Goal: Information Seeking & Learning: Learn about a topic

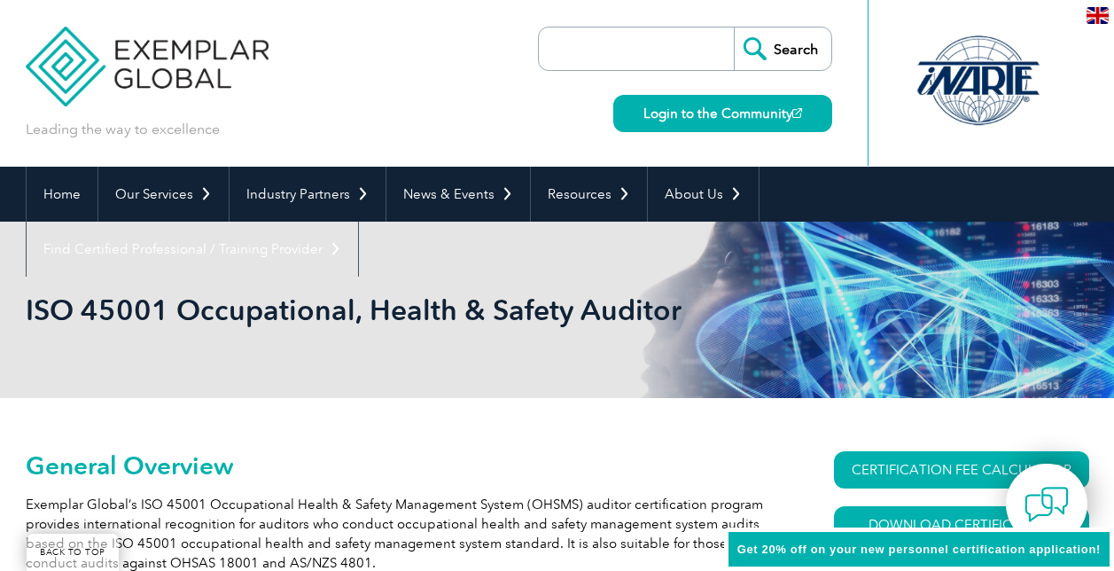
scroll to position [479, 0]
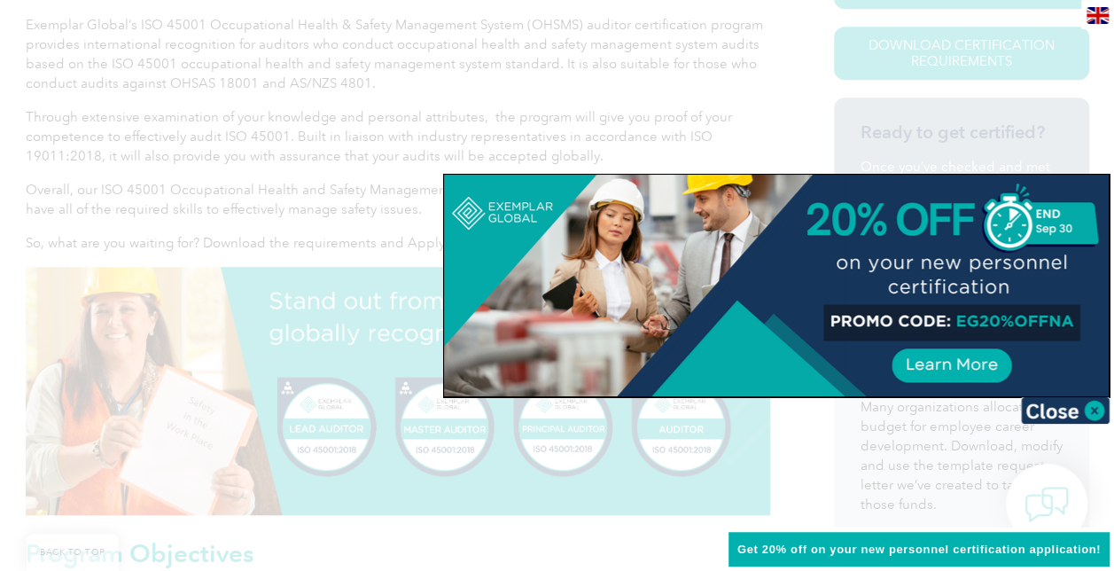
click at [1095, 406] on img at bounding box center [1065, 410] width 89 height 27
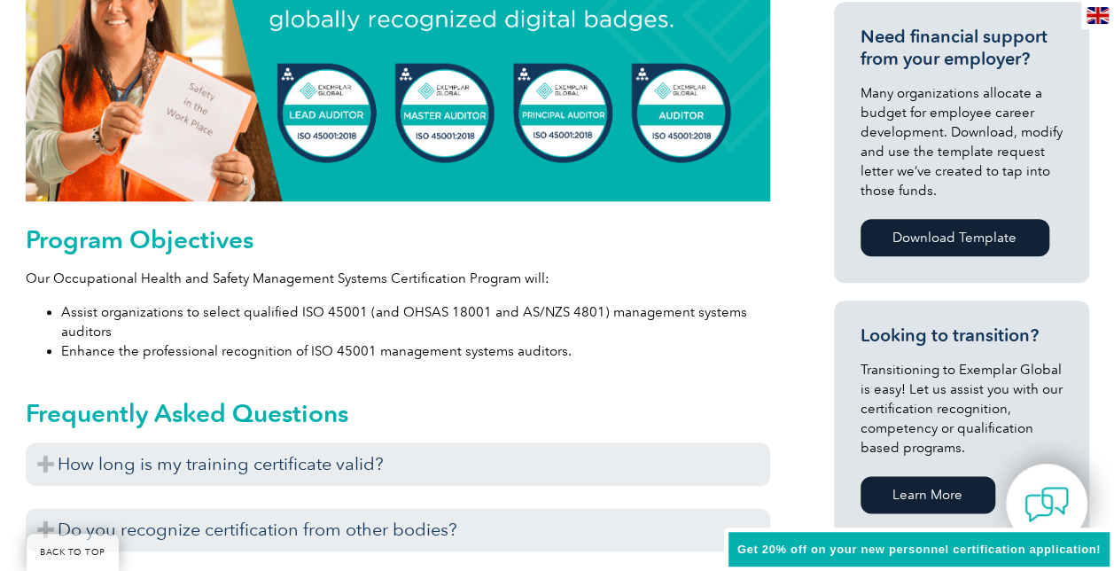
scroll to position [800, 0]
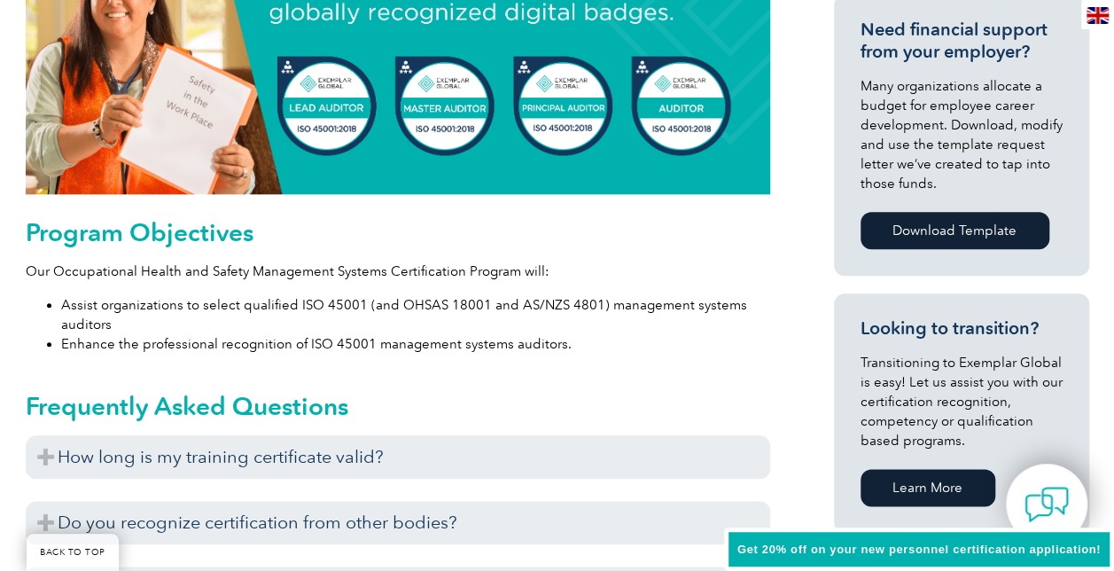
click at [687, 127] on img at bounding box center [398, 70] width 744 height 248
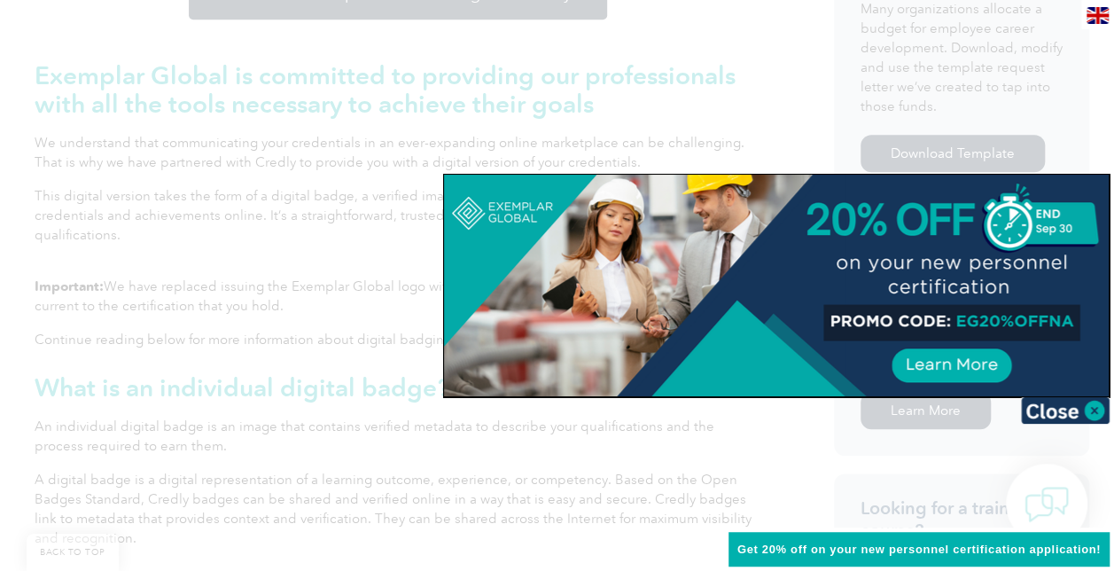
scroll to position [792, 0]
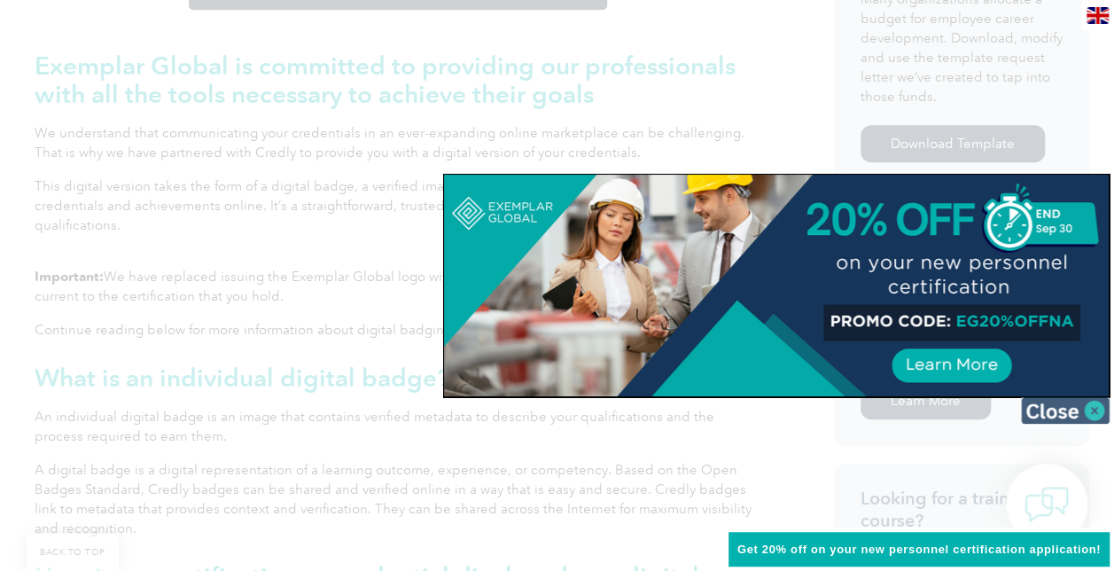
click at [1094, 415] on img at bounding box center [1065, 410] width 89 height 27
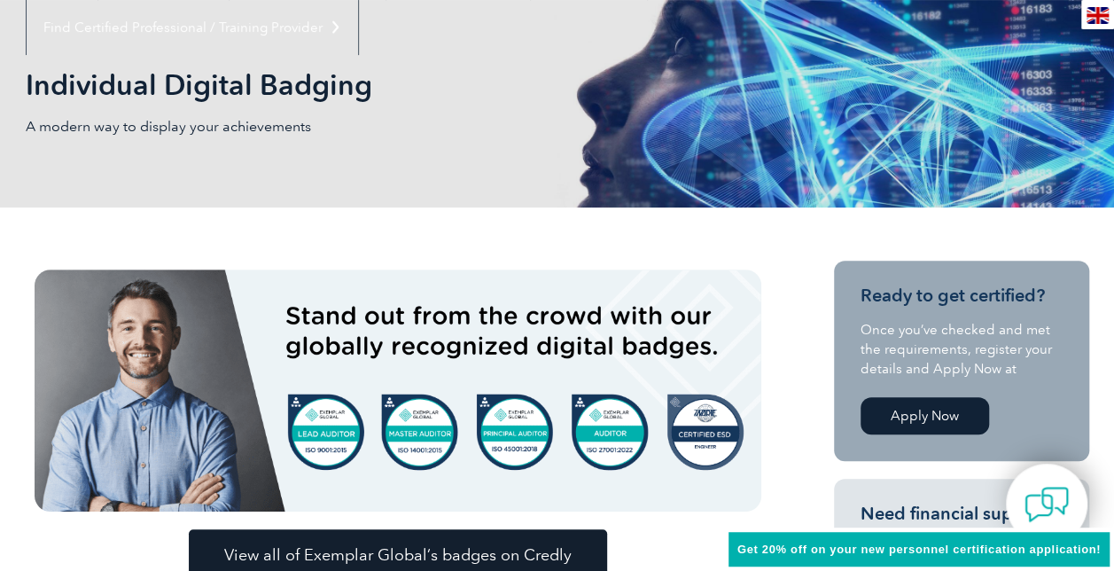
scroll to position [0, 0]
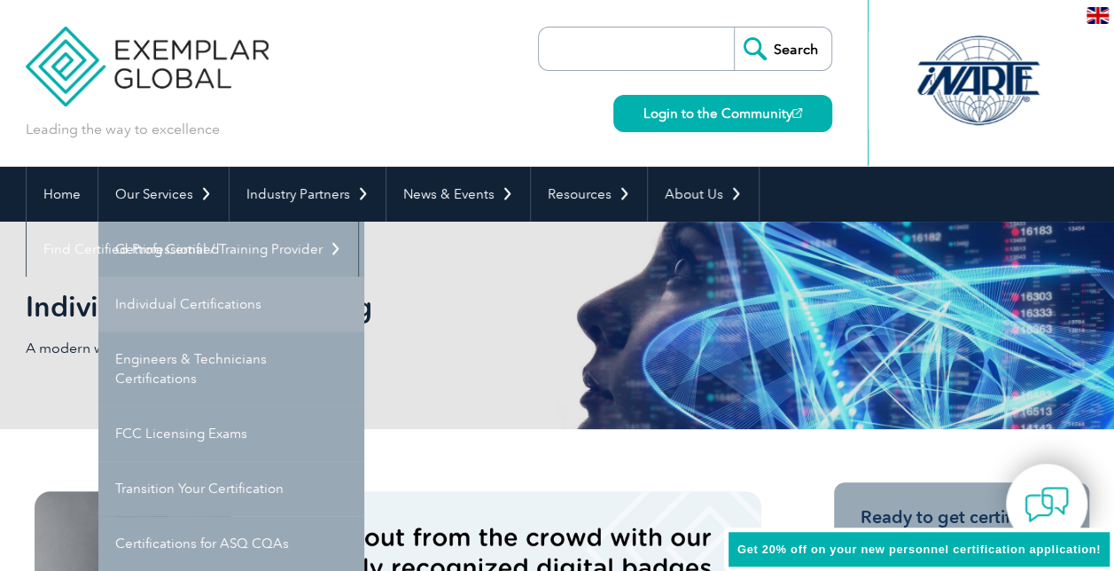
click at [214, 286] on link "Individual Certifications" at bounding box center [231, 303] width 266 height 55
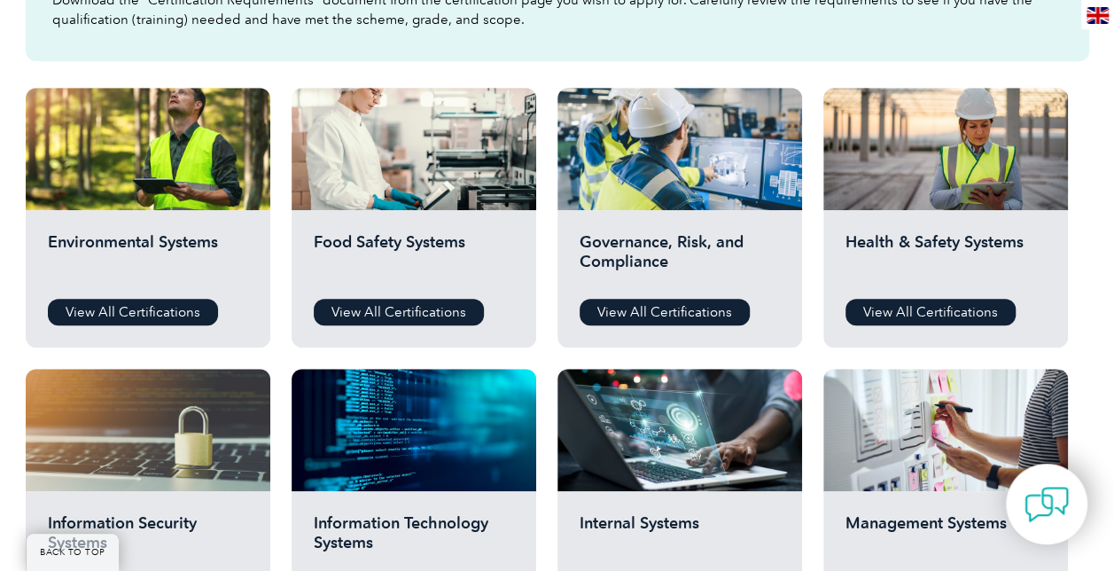
scroll to position [587, 0]
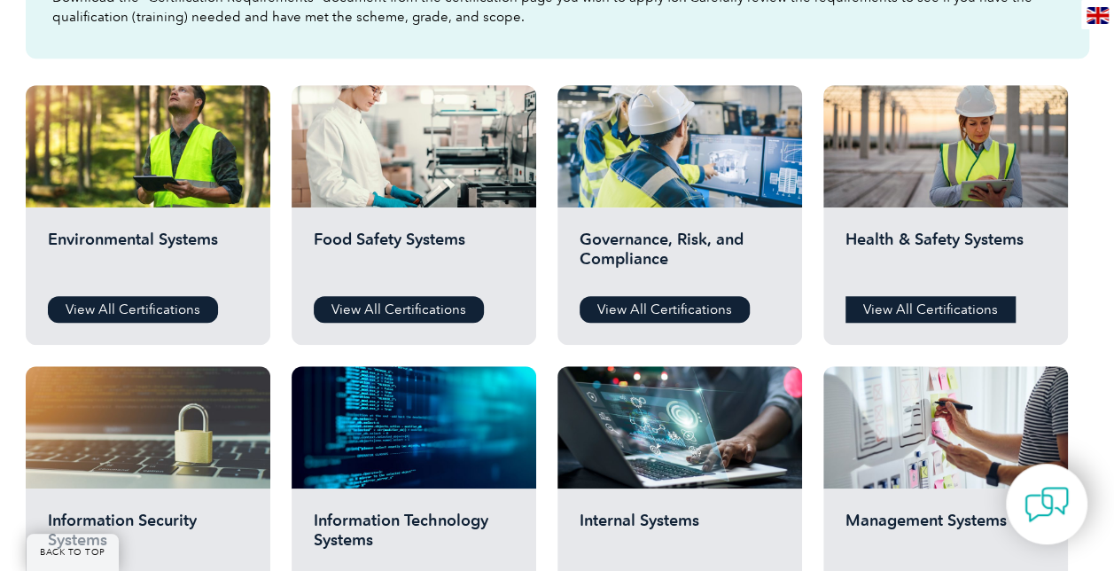
click at [851, 315] on link "View All Certifications" at bounding box center [930, 309] width 170 height 27
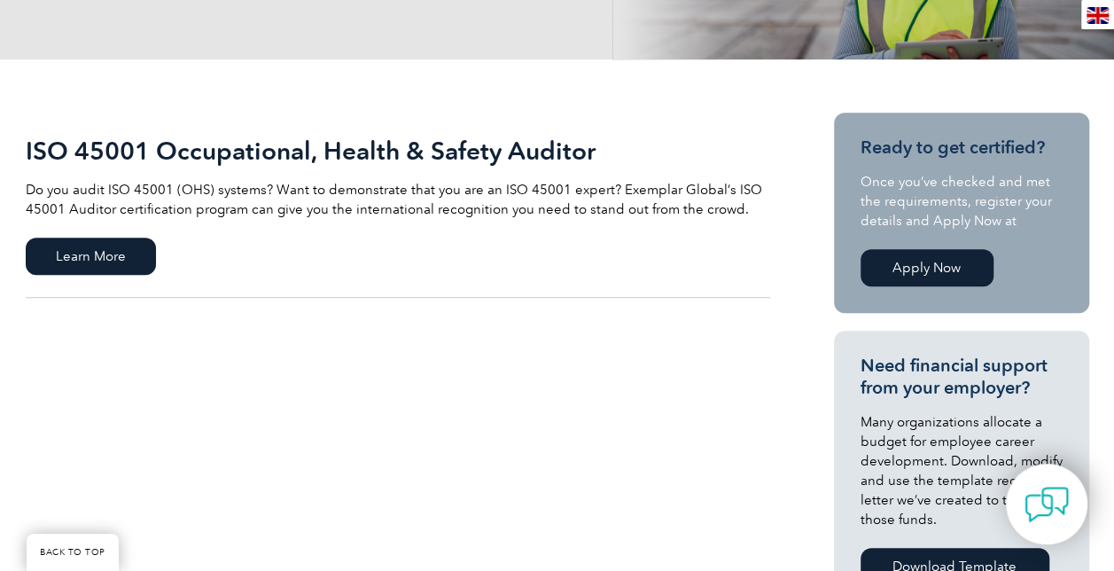
scroll to position [334, 0]
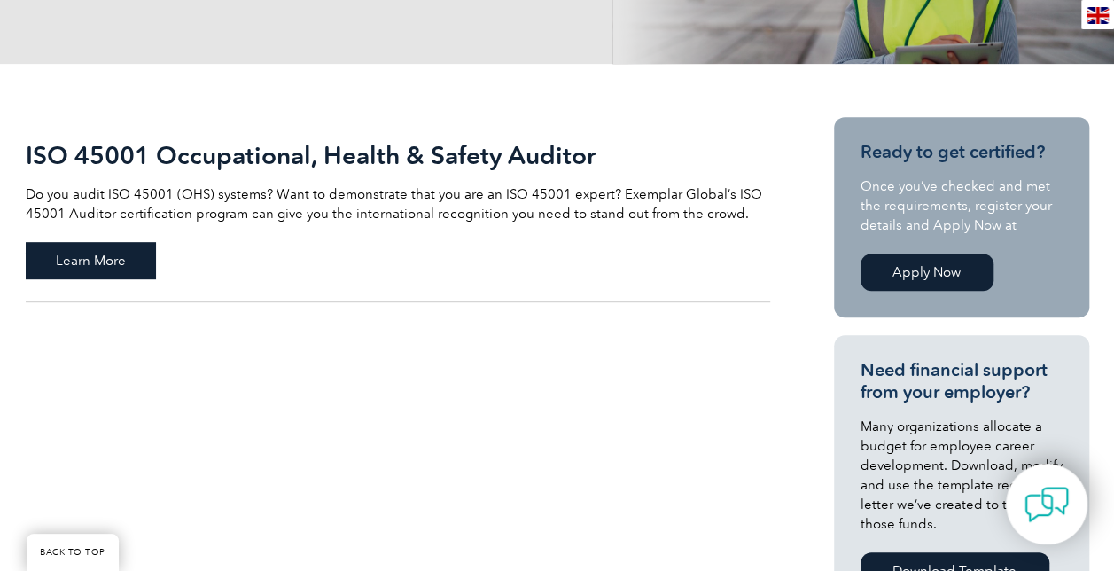
click at [144, 253] on span "Learn More" at bounding box center [91, 260] width 130 height 37
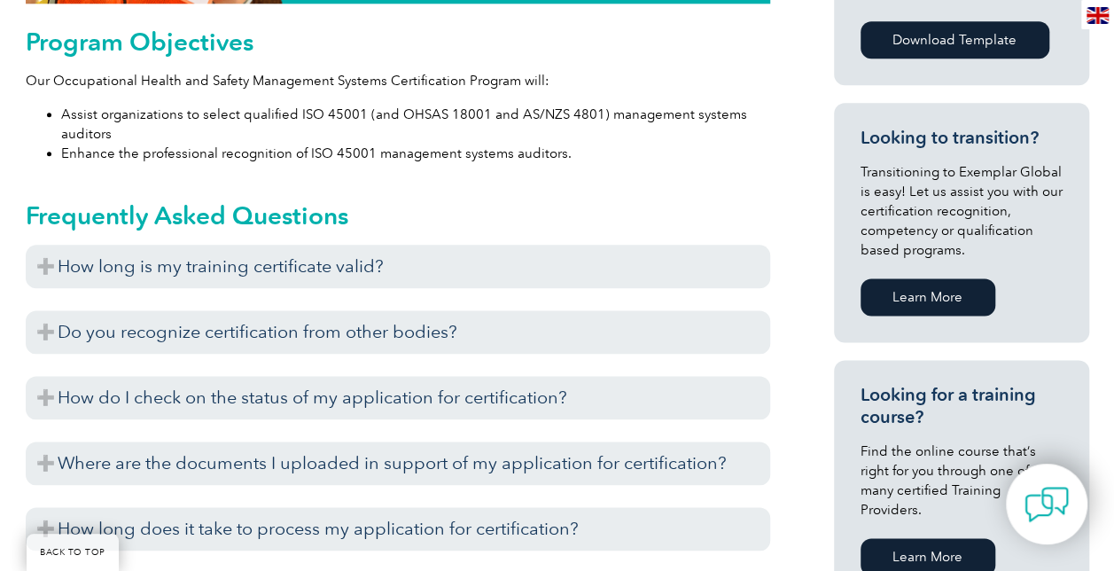
scroll to position [995, 0]
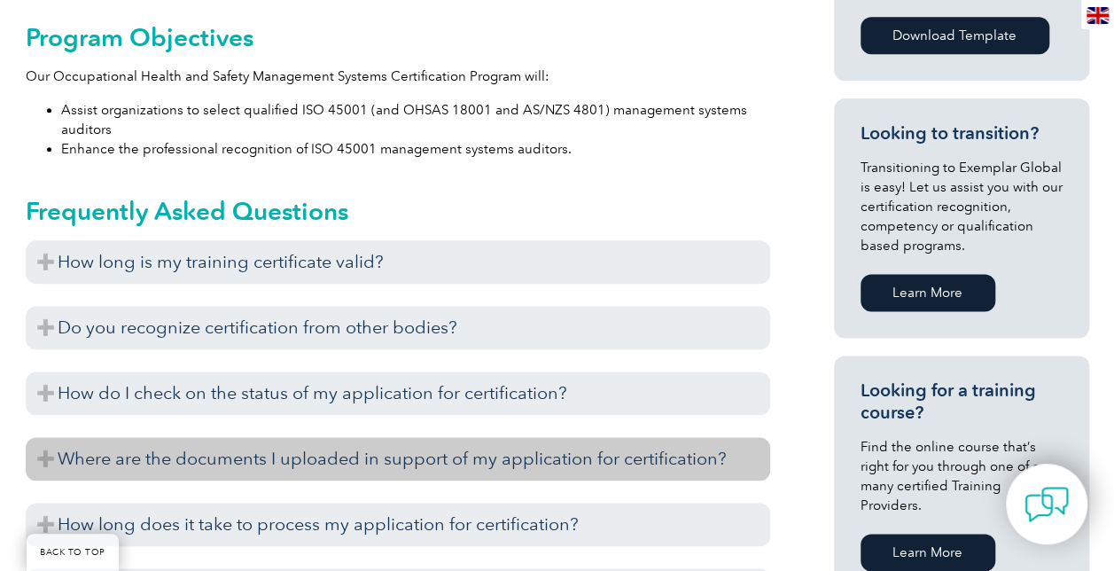
click at [63, 455] on h3 "Where are the documents I uploaded in support of my application for certificati…" at bounding box center [398, 458] width 744 height 43
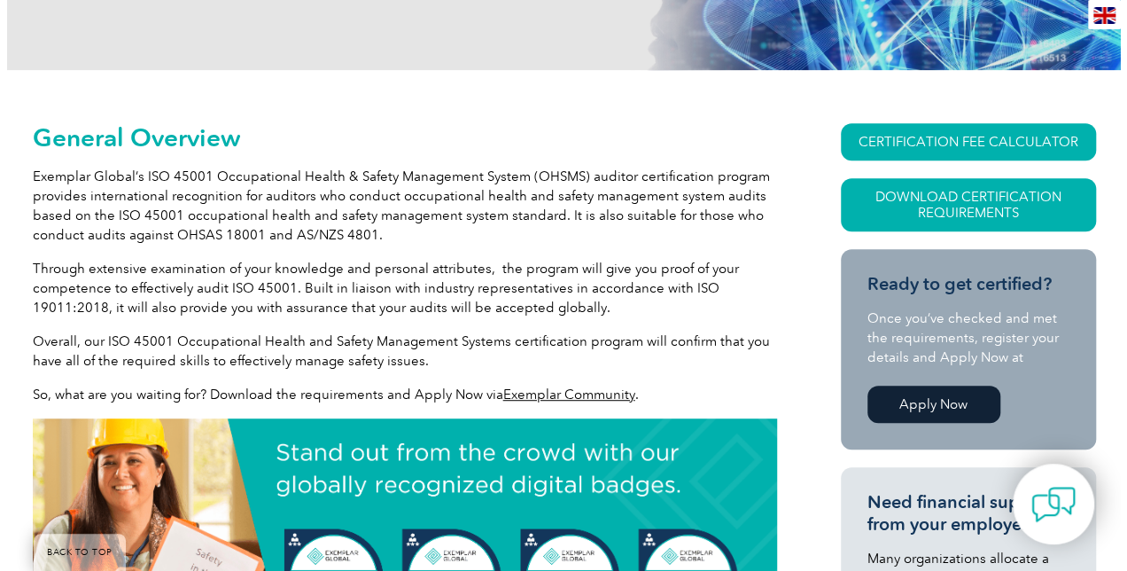
scroll to position [258, 0]
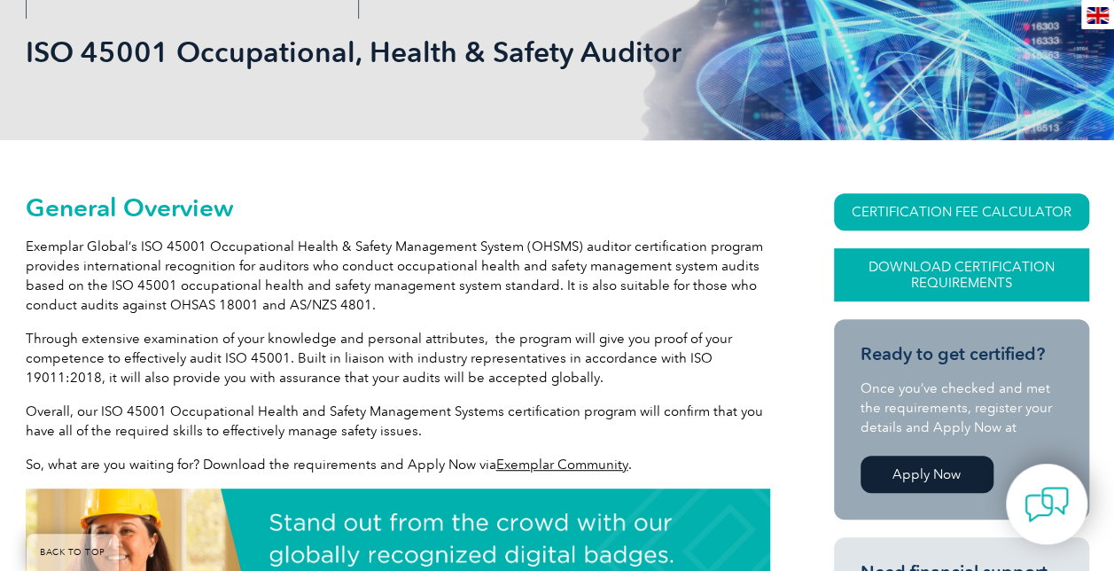
click at [982, 259] on link "Download Certification Requirements" at bounding box center [961, 274] width 255 height 53
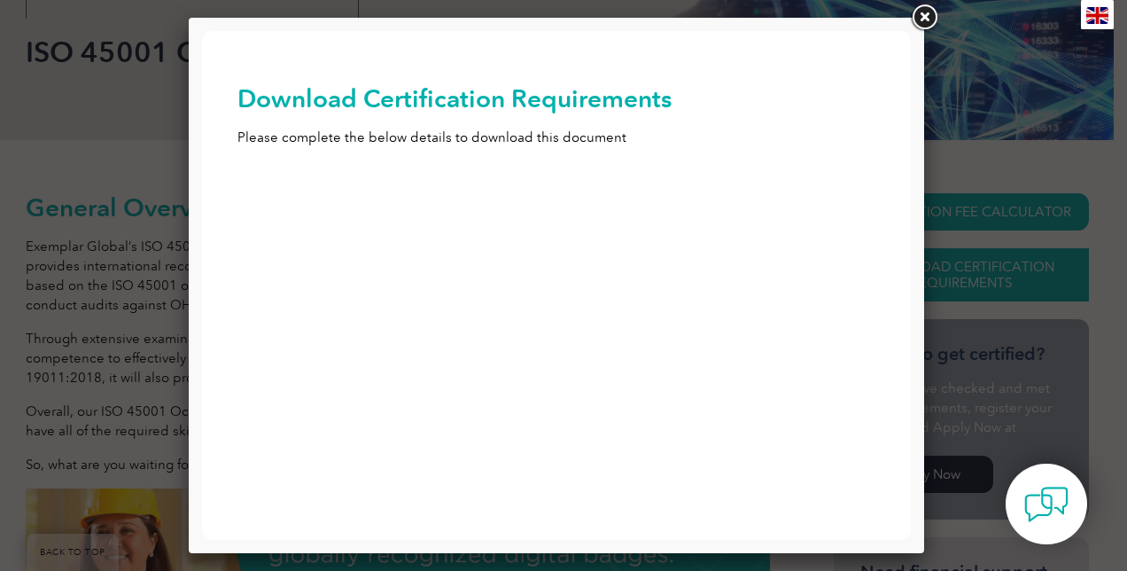
scroll to position [0, 0]
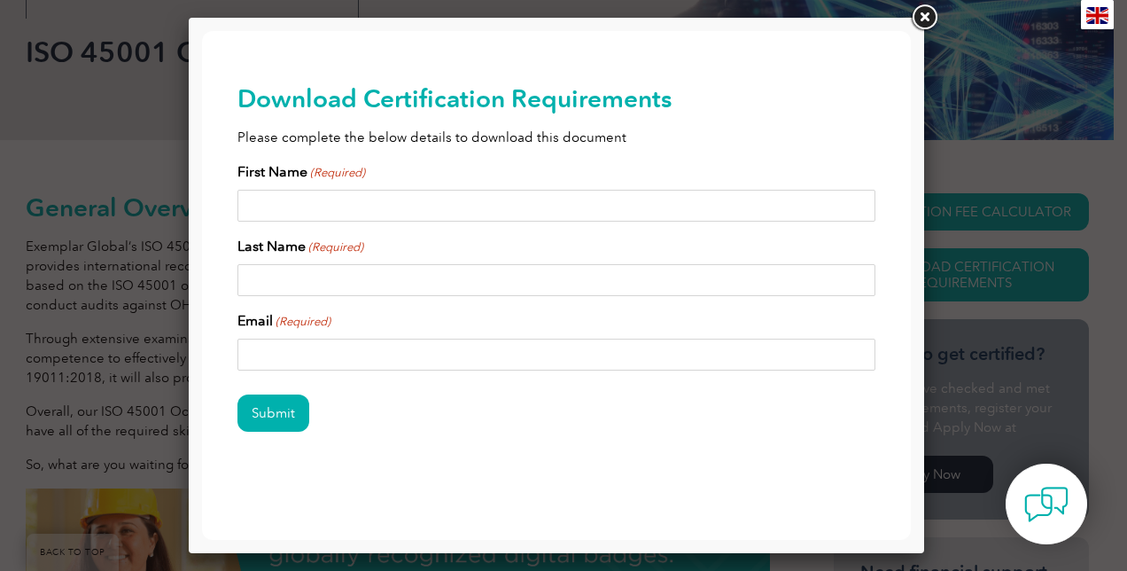
click at [510, 202] on input "First Name (Required)" at bounding box center [556, 206] width 638 height 32
type input "ian"
type input "hoffman"
type input "Ihoffman@structural.net"
click at [287, 424] on input "Submit" at bounding box center [273, 412] width 72 height 37
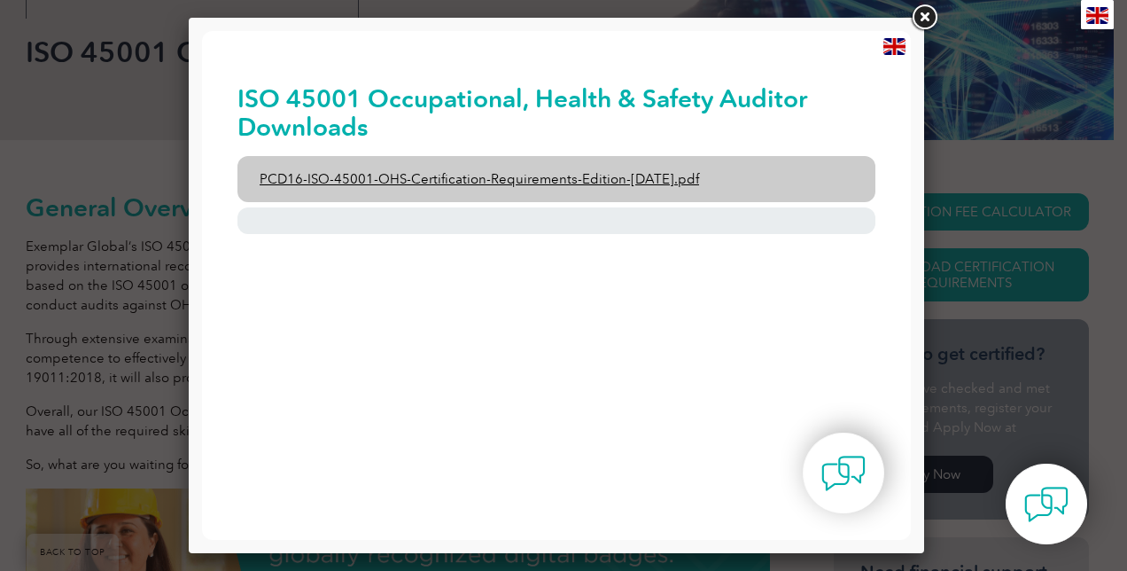
click at [679, 176] on link "PCD16-ISO-45001-OHS-Certification-Requirements-Edition-2-April-2022.pdf" at bounding box center [556, 179] width 638 height 46
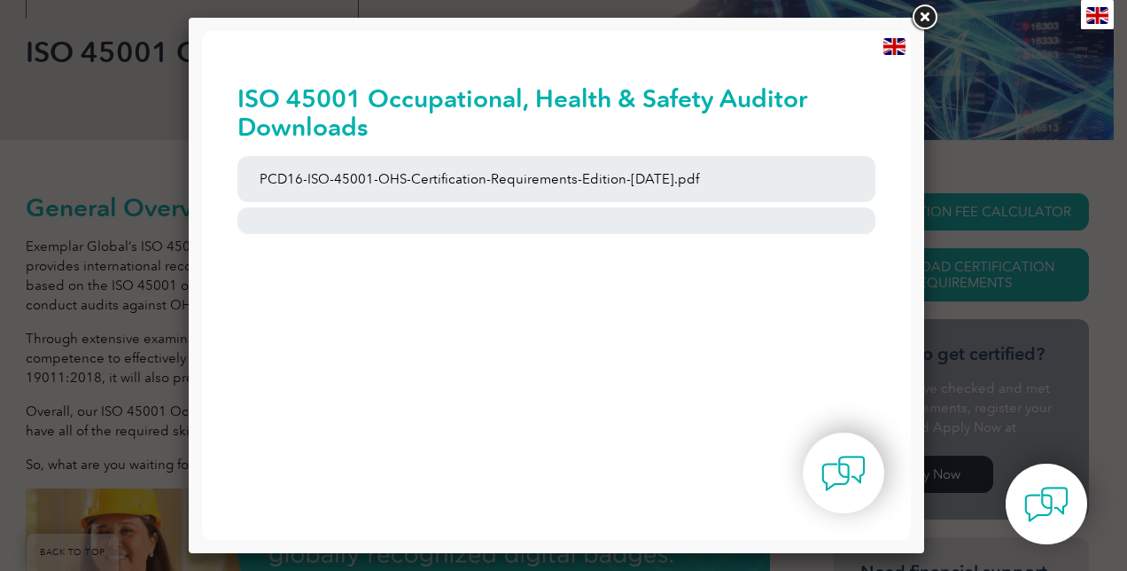
click at [923, 9] on link at bounding box center [924, 18] width 32 height 32
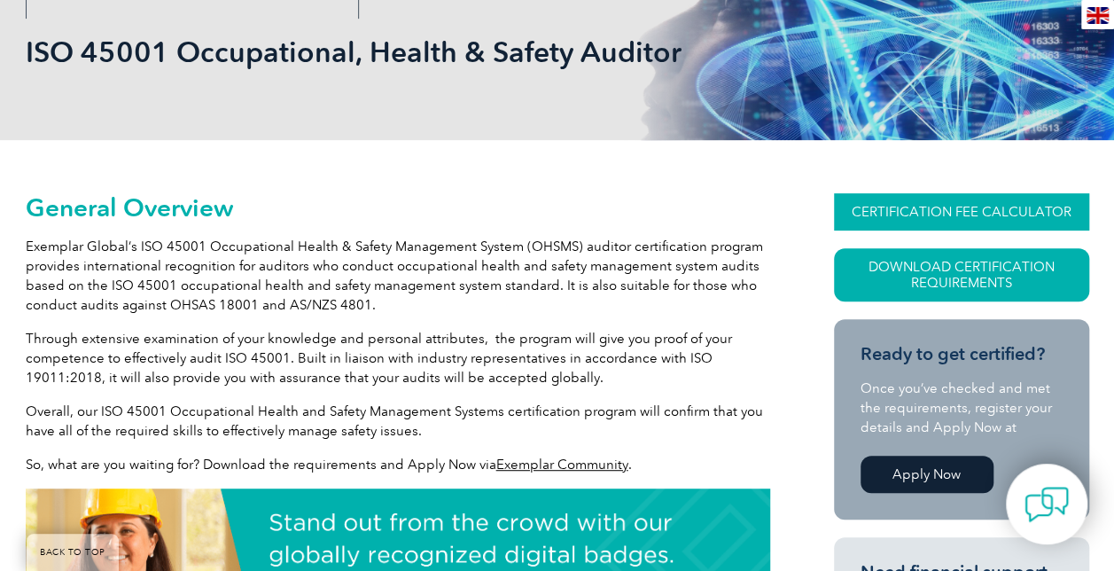
click at [930, 208] on link "CERTIFICATION FEE CALCULATOR" at bounding box center [961, 211] width 255 height 37
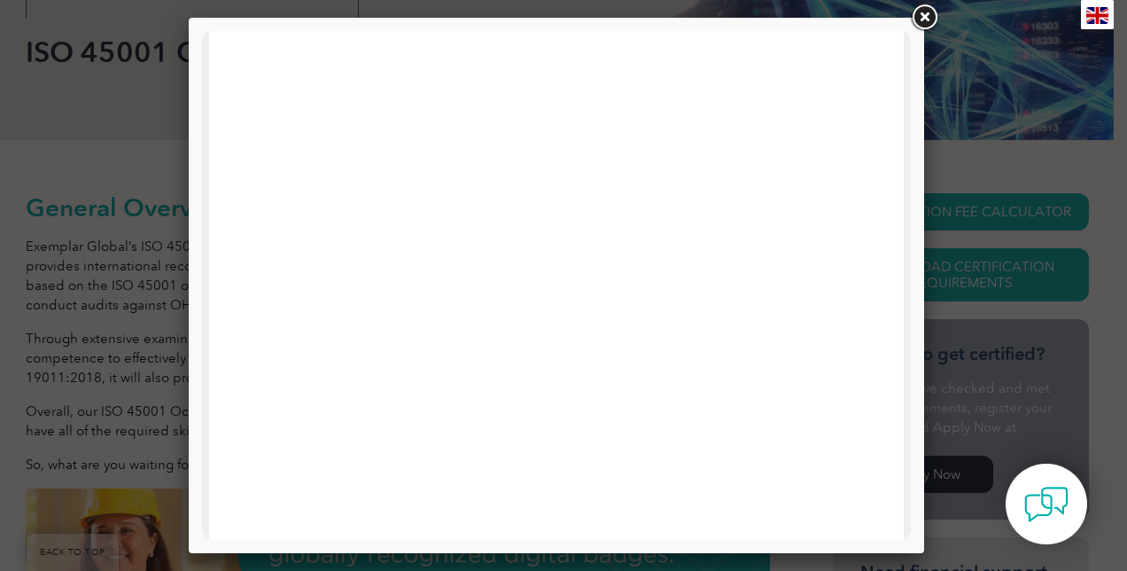
scroll to position [92, 0]
drag, startPoint x: 900, startPoint y: 211, endPoint x: 1116, endPoint y: 305, distance: 234.9
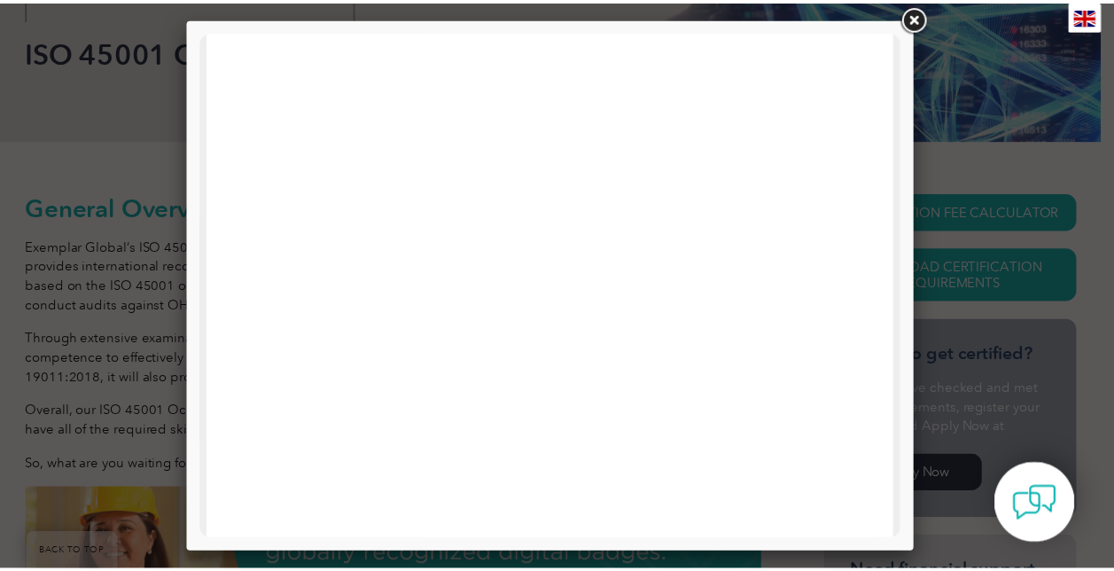
scroll to position [650, 0]
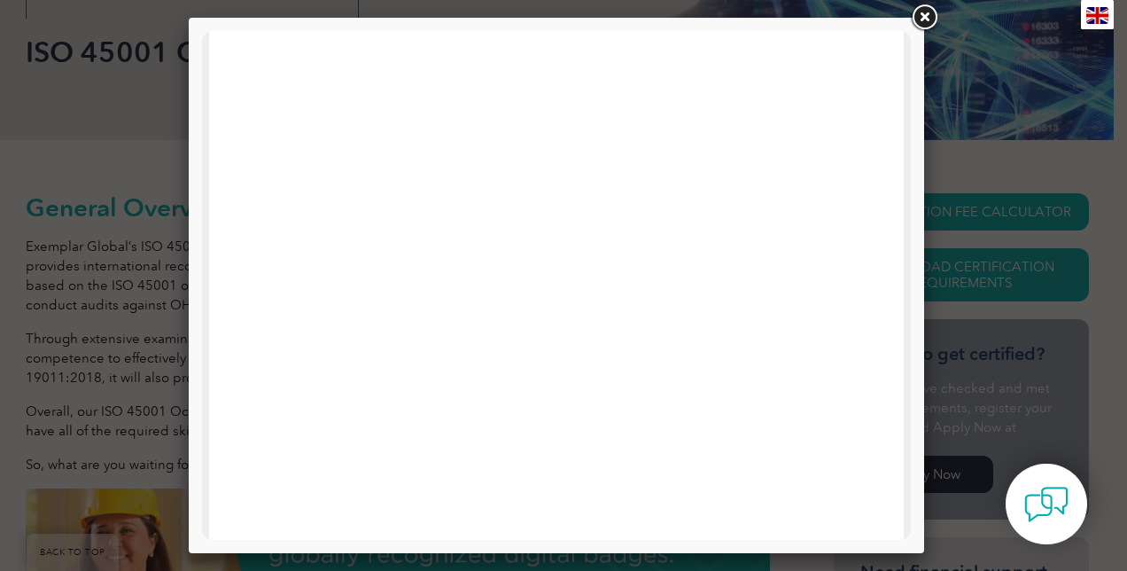
click at [950, 395] on div at bounding box center [563, 285] width 1127 height 571
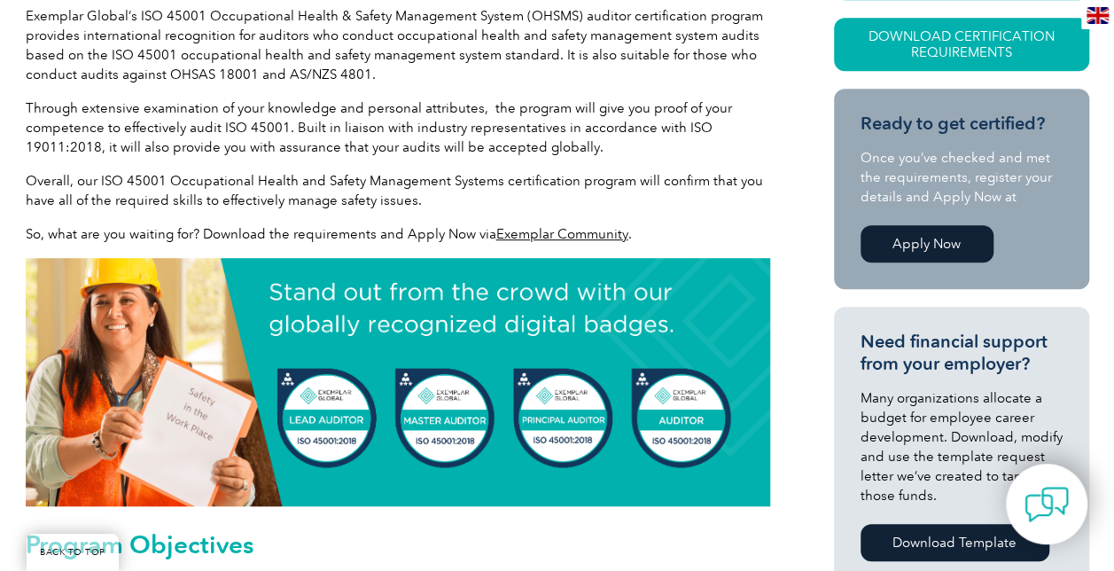
scroll to position [664, 0]
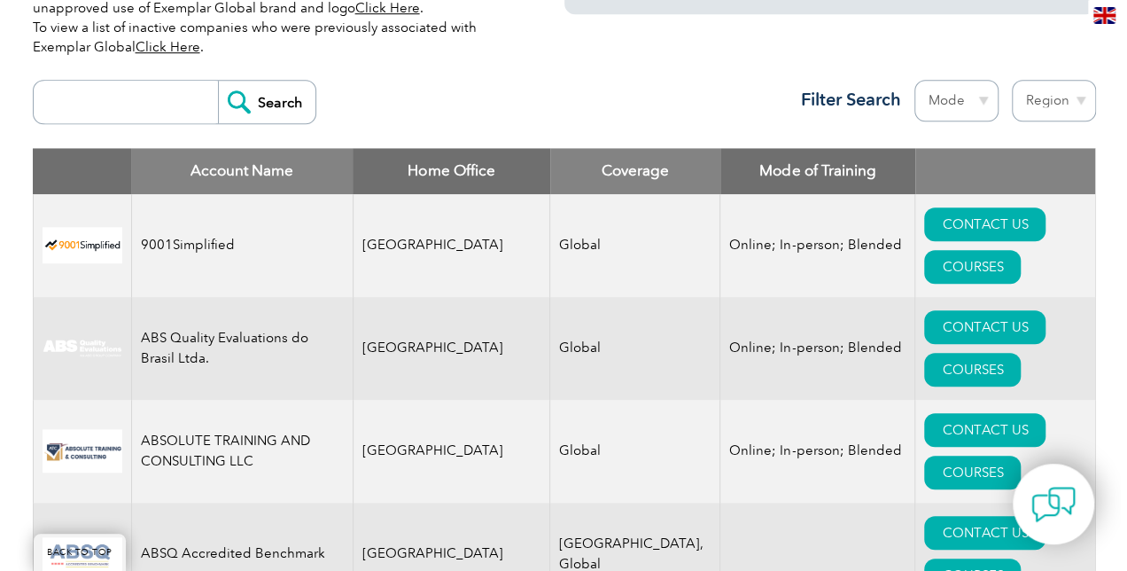
scroll to position [580, 0]
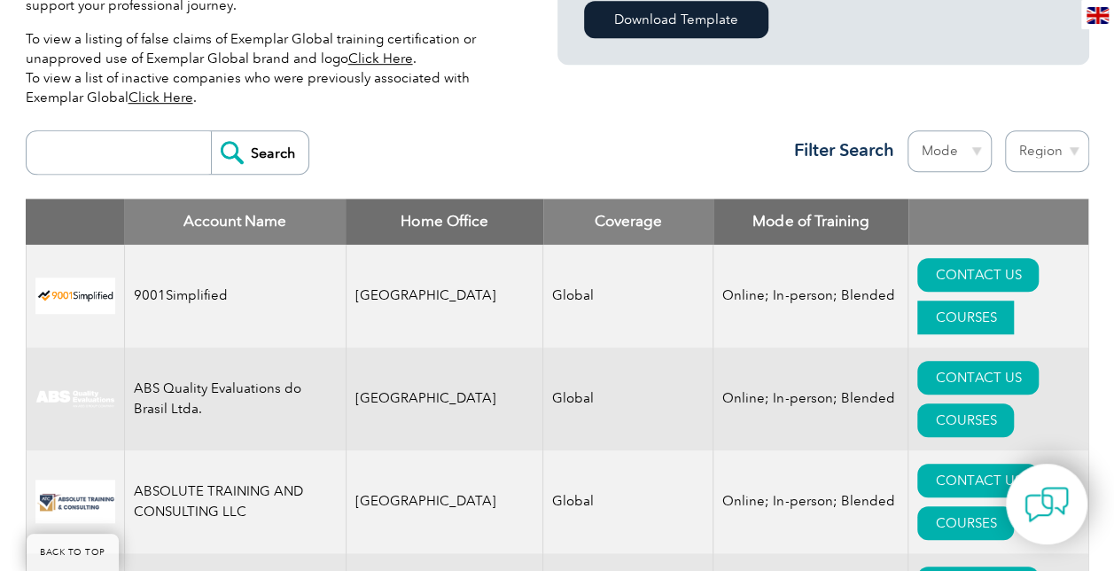
click at [979, 300] on link "COURSES" at bounding box center [965, 317] width 97 height 34
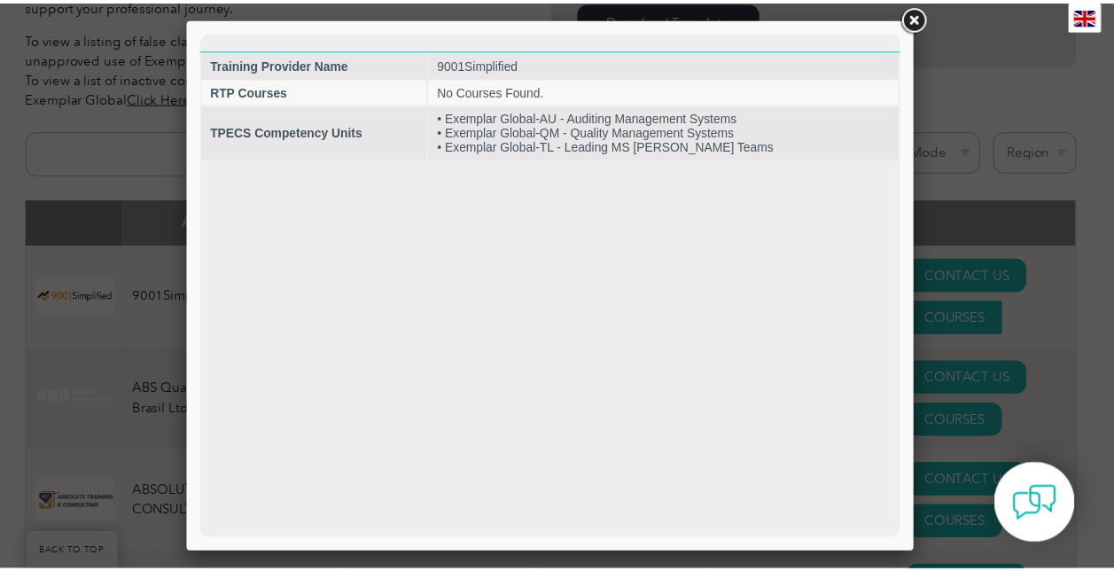
scroll to position [0, 0]
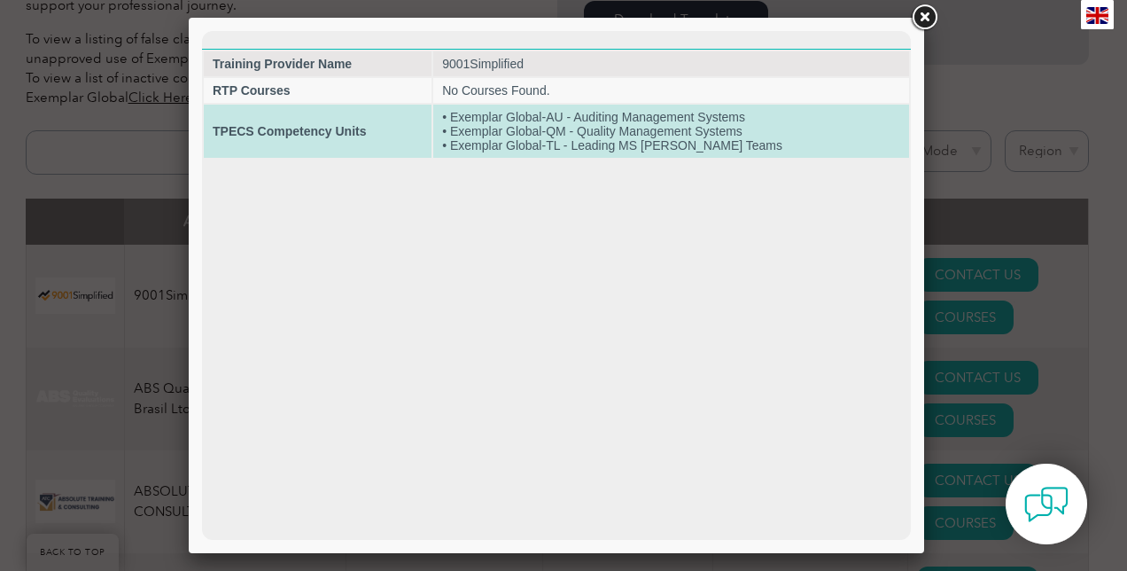
click at [363, 144] on td "TPECS Competency Units" at bounding box center [318, 131] width 228 height 53
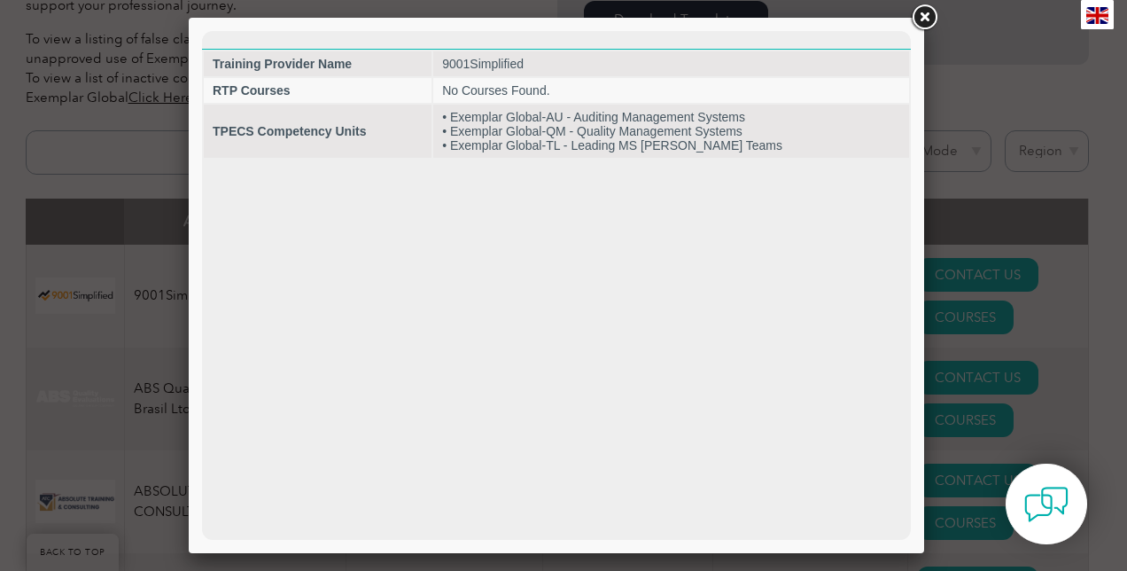
click at [930, 14] on link at bounding box center [924, 18] width 32 height 32
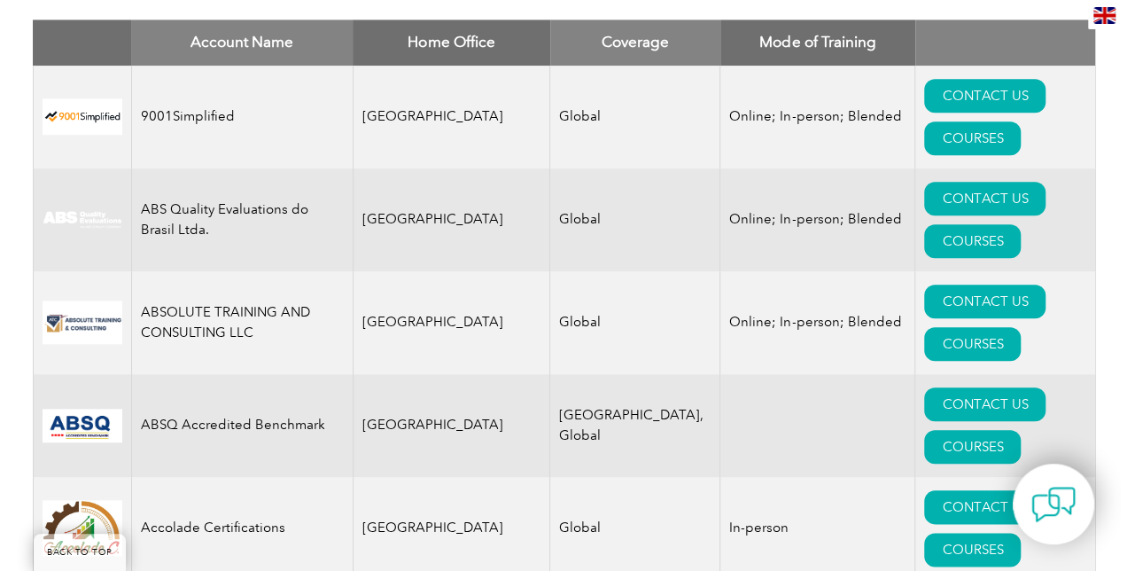
scroll to position [811, 0]
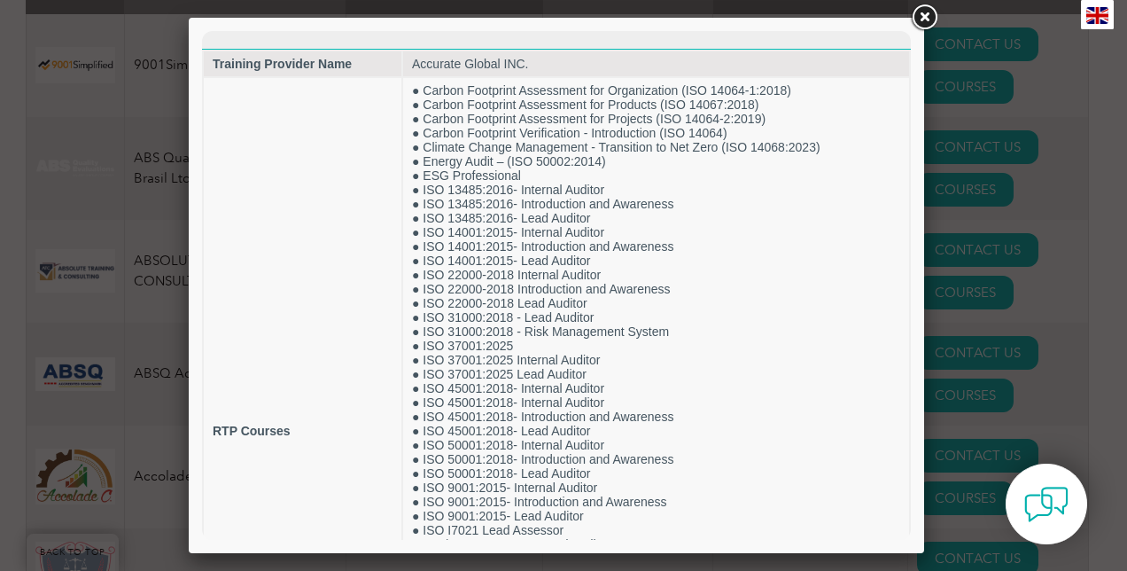
scroll to position [0, 0]
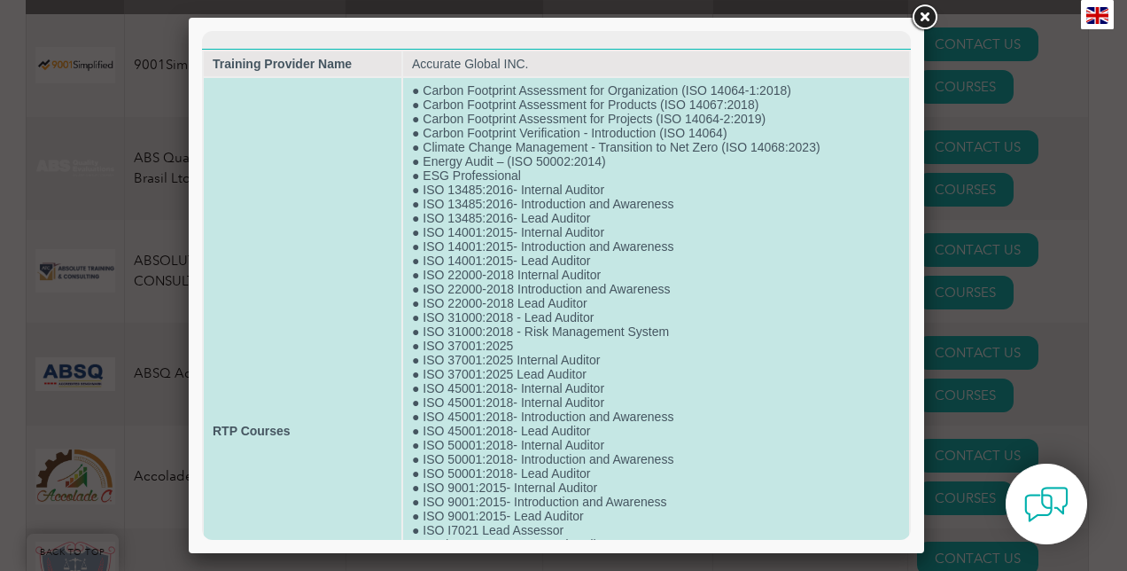
click at [570, 402] on td "● Carbon Footprint Assessment for Organization (ISO 14064-1:2018) ● Carbon Foot…" at bounding box center [656, 430] width 506 height 705
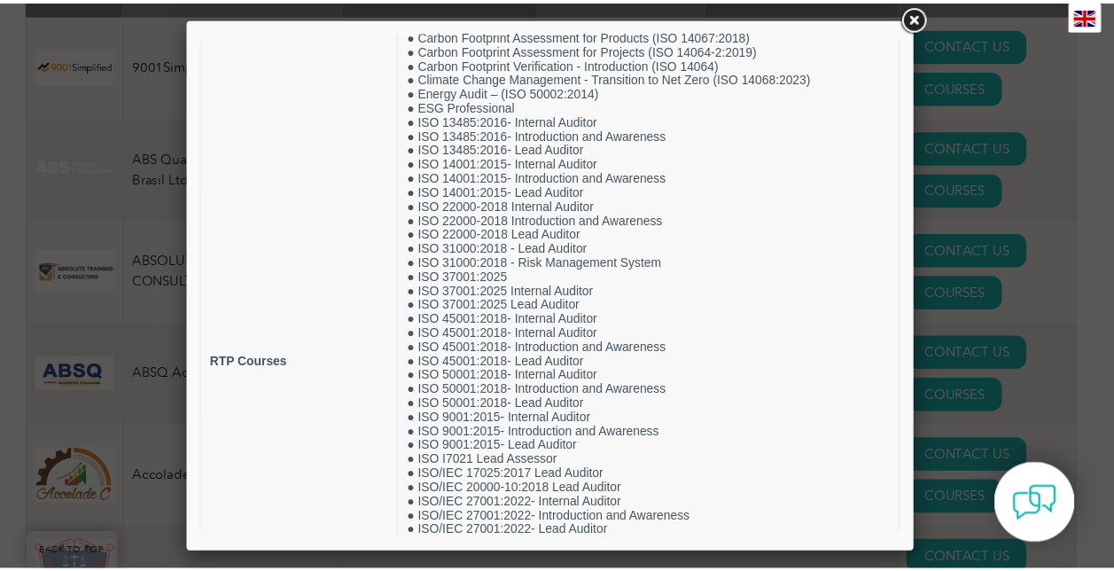
scroll to position [71, 0]
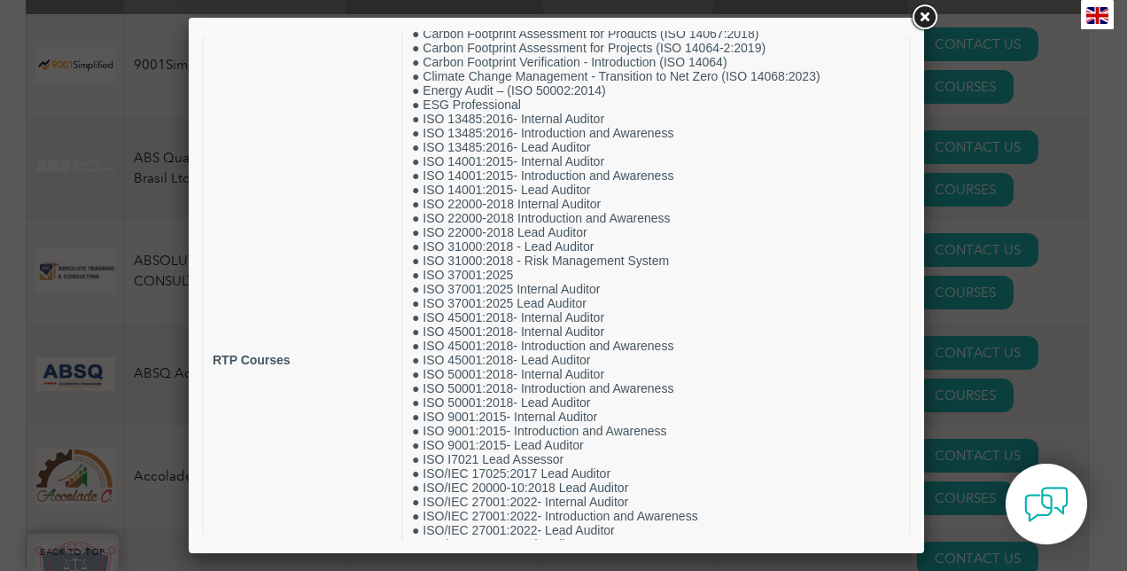
drag, startPoint x: 903, startPoint y: 249, endPoint x: 1124, endPoint y: 323, distance: 232.6
click at [922, 15] on link at bounding box center [924, 18] width 32 height 32
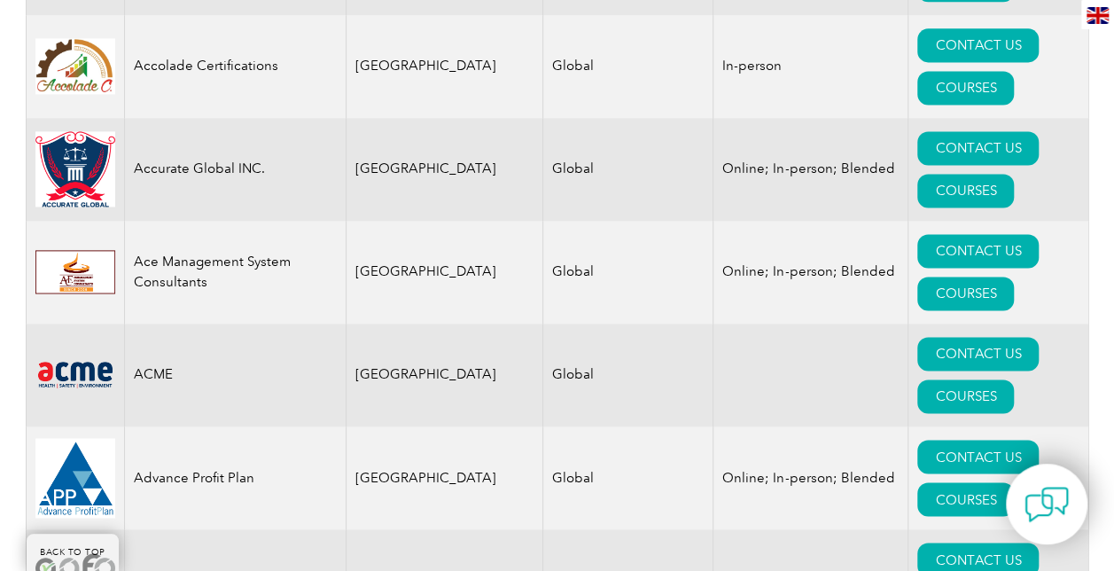
scroll to position [913, 0]
